Goal: Task Accomplishment & Management: Use online tool/utility

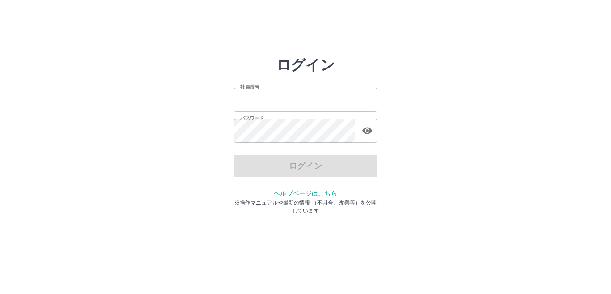
type input "*******"
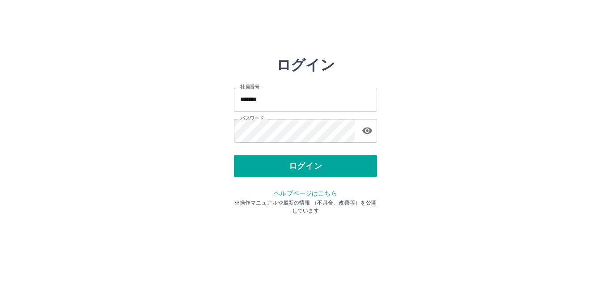
click at [278, 163] on div "ログイン" at bounding box center [305, 166] width 143 height 22
click at [278, 163] on button "ログイン" at bounding box center [305, 166] width 143 height 22
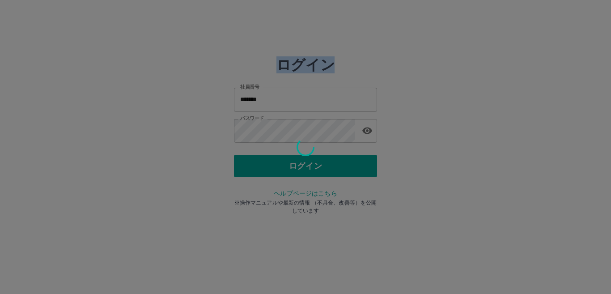
click at [278, 163] on div at bounding box center [305, 147] width 611 height 294
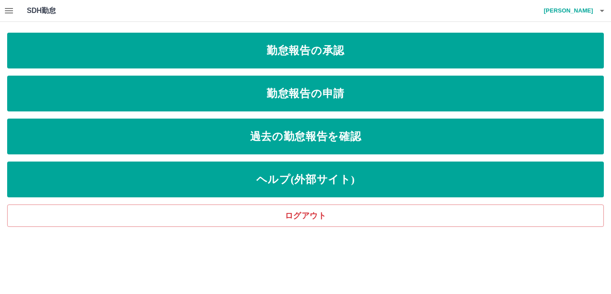
click at [8, 10] on icon "button" at bounding box center [9, 10] width 8 height 5
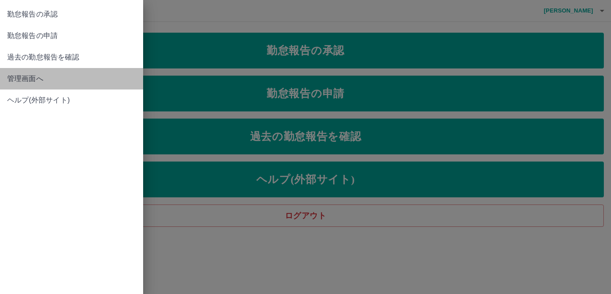
click at [63, 80] on span "管理画面へ" at bounding box center [71, 78] width 129 height 11
